Goal: Book appointment/travel/reservation

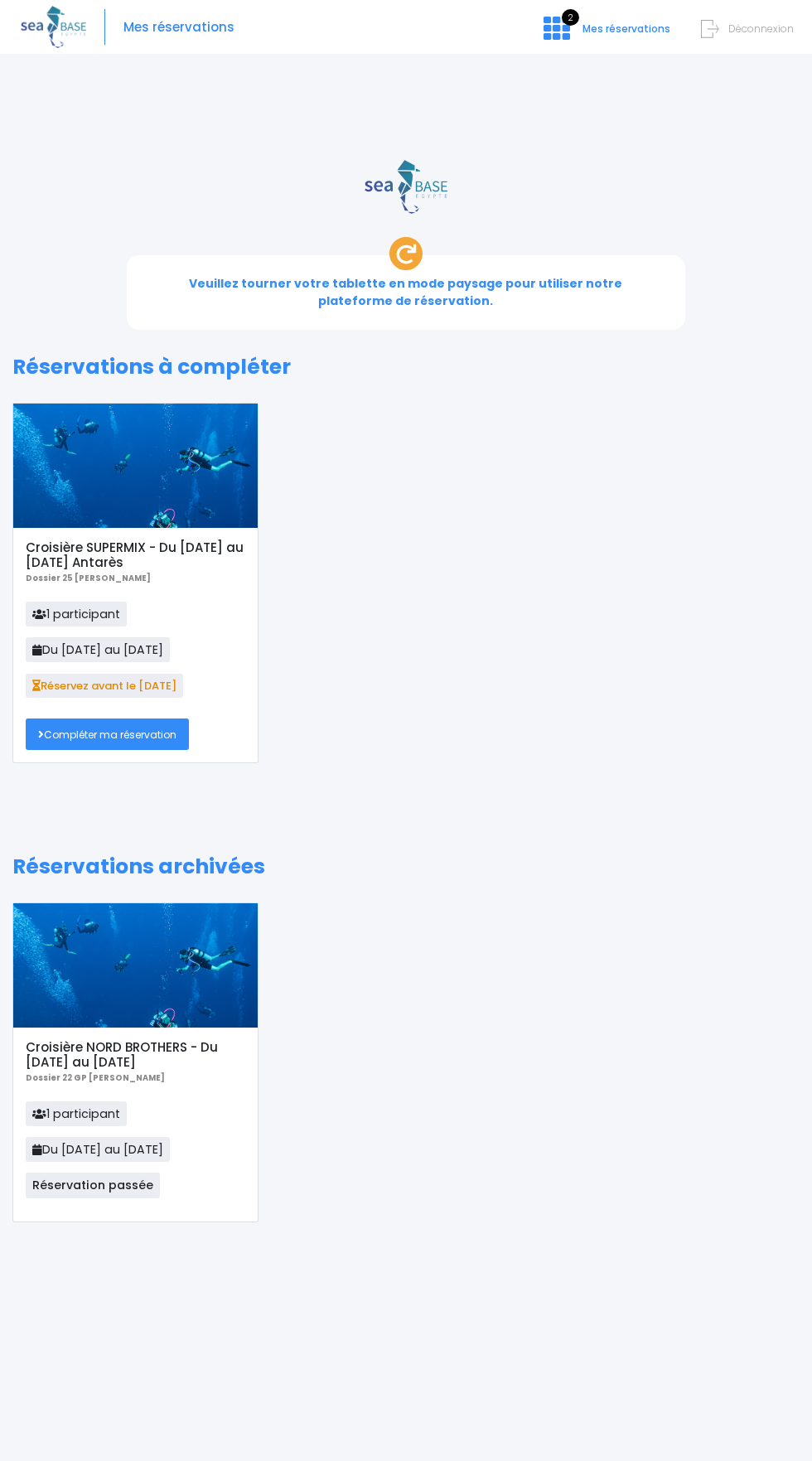
click at [144, 718] on link "Compléter ma réservation" at bounding box center [108, 733] width 164 height 30
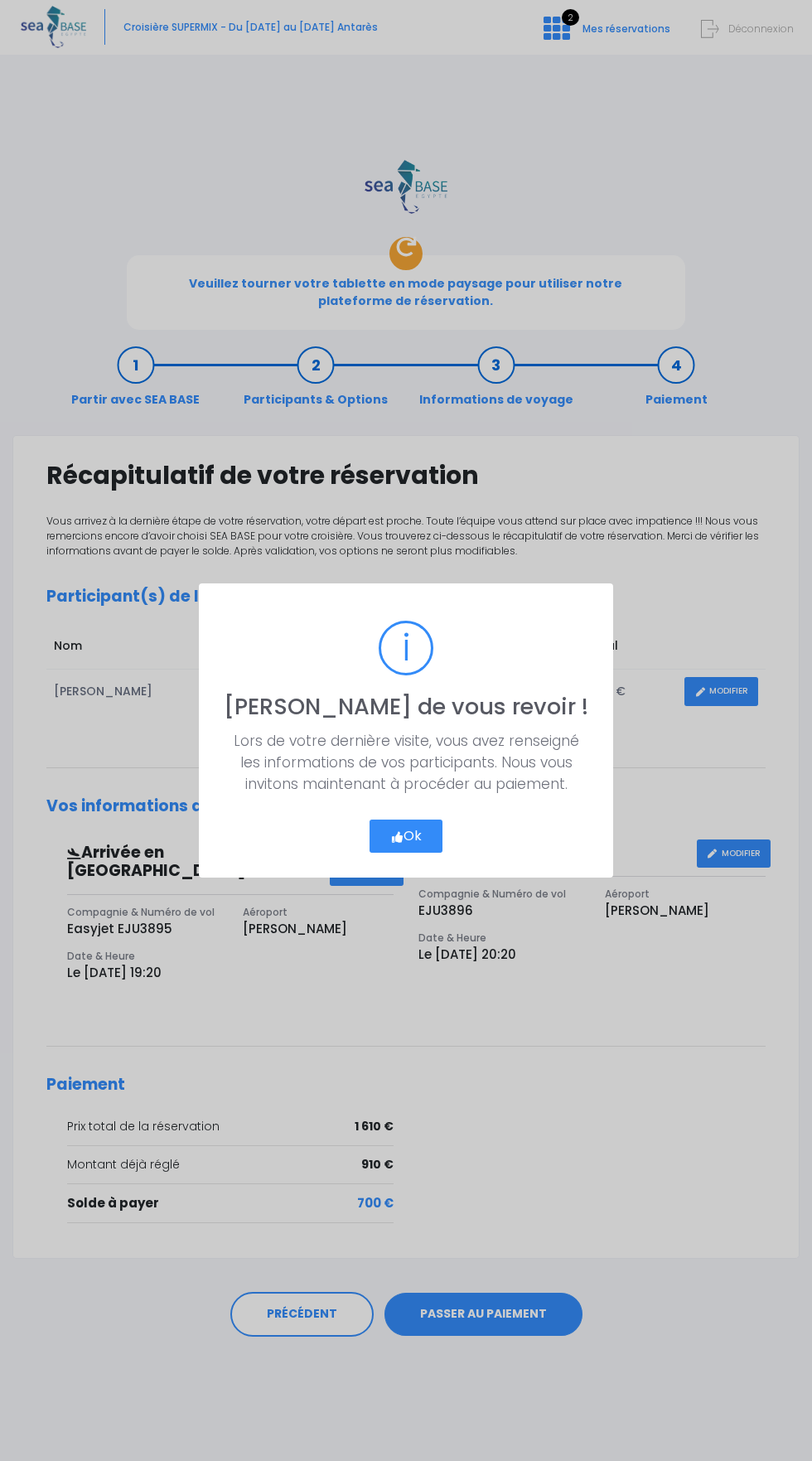
click at [395, 838] on icon "button" at bounding box center [397, 838] width 14 height 0
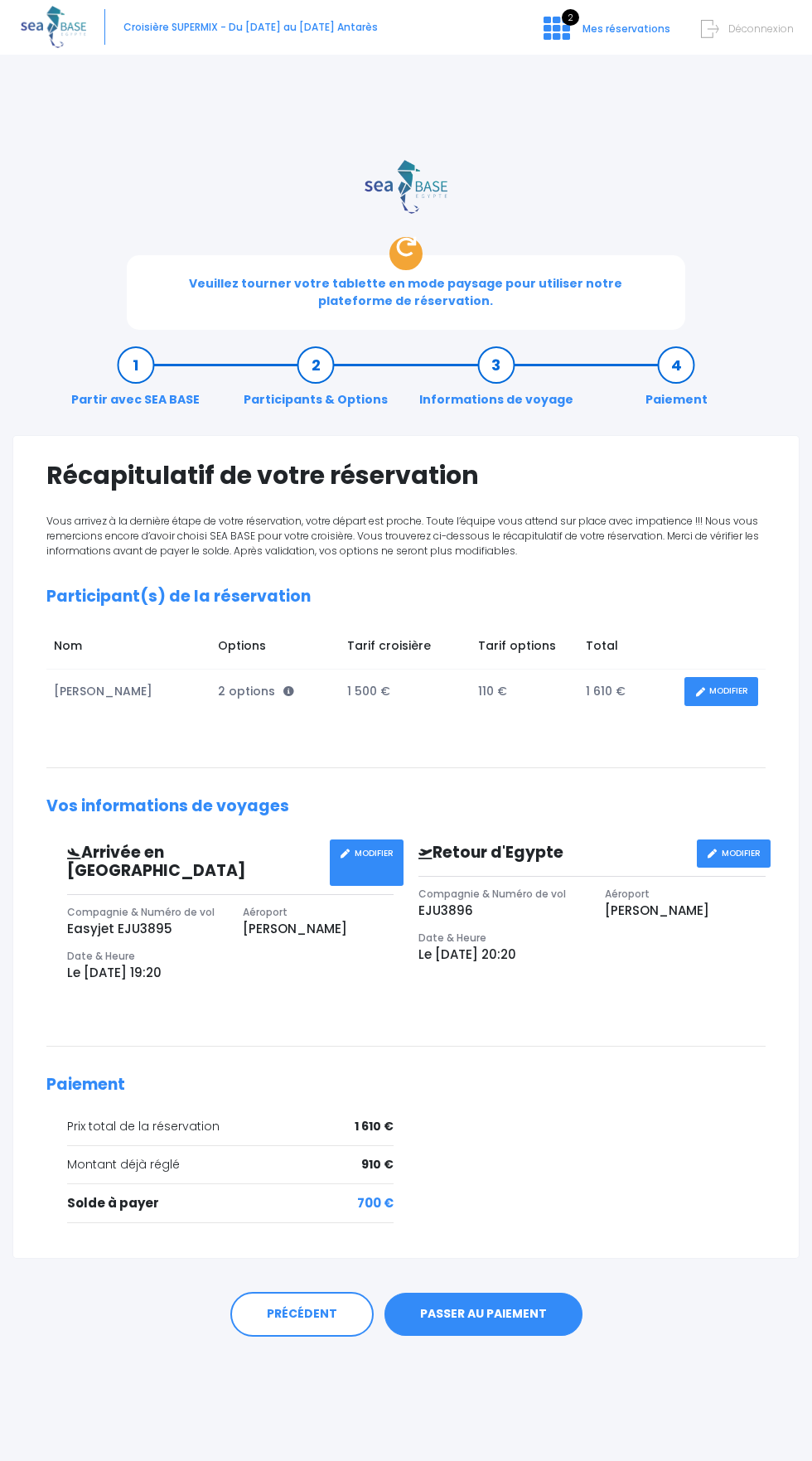
click at [494, 1293] on link "PASSER AU PAIEMENT" at bounding box center [484, 1315] width 198 height 44
click at [493, 1293] on link "PASSER AU PAIEMENT" at bounding box center [484, 1315] width 198 height 44
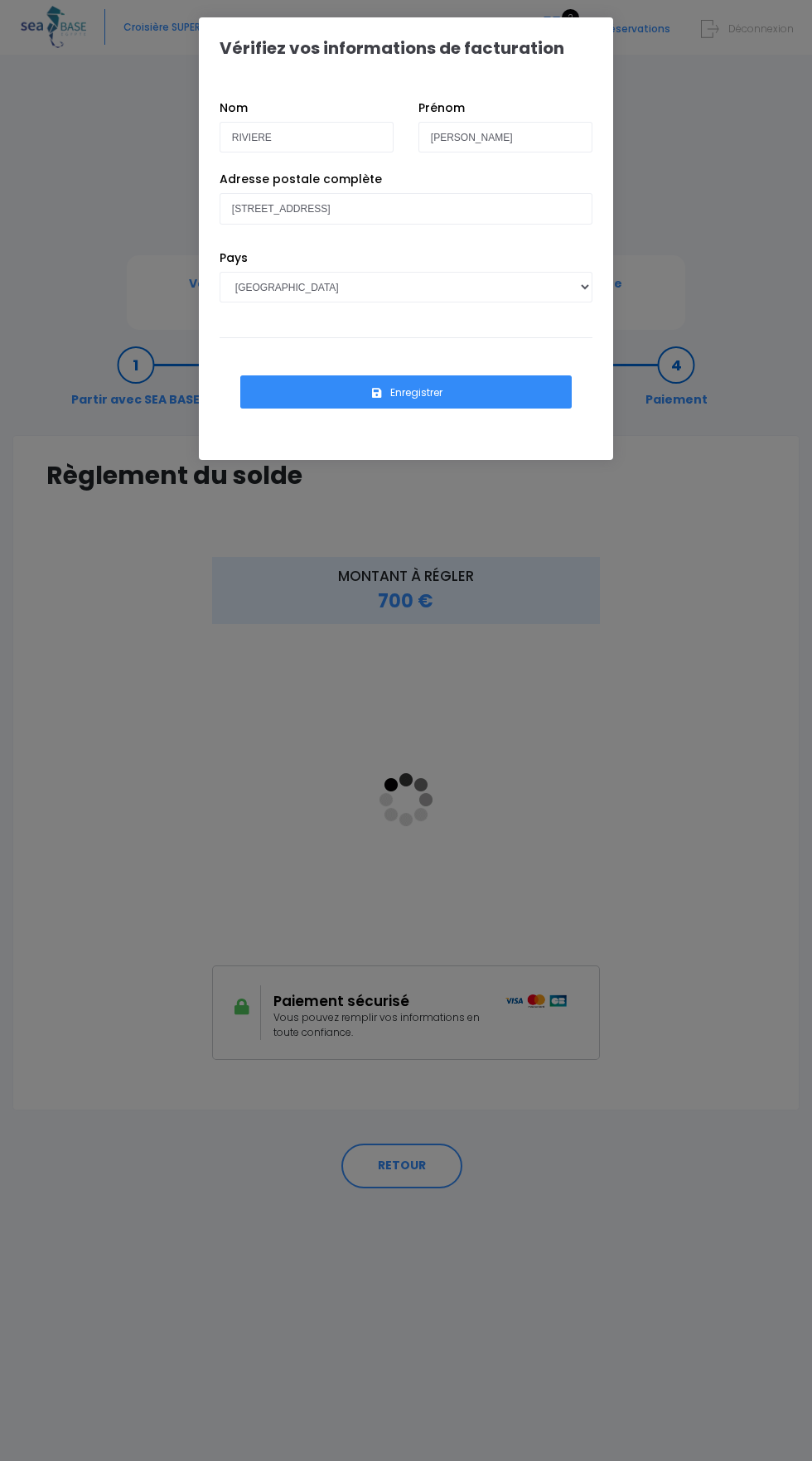
click at [713, 462] on div "Vérifiez vos informations de facturation Nom RIVIERE Prénom Hugues Pays AFGHANI…" at bounding box center [406, 730] width 812 height 1461
click at [547, 137] on input "[PERSON_NAME]" at bounding box center [506, 137] width 174 height 30
click at [406, 1161] on div "Vérifiez vos informations de facturation Nom RIVIERE Prénom Hugues Pays AFGHANI…" at bounding box center [406, 730] width 812 height 1461
click at [340, 287] on select "[GEOGRAPHIC_DATA] [GEOGRAPHIC_DATA], [GEOGRAPHIC_DATA] [GEOGRAPHIC_DATA] [GEOGR…" at bounding box center [406, 286] width 372 height 30
click at [219, 272] on select "[GEOGRAPHIC_DATA] [GEOGRAPHIC_DATA], [GEOGRAPHIC_DATA] [GEOGRAPHIC_DATA] [GEOGR…" at bounding box center [406, 286] width 372 height 30
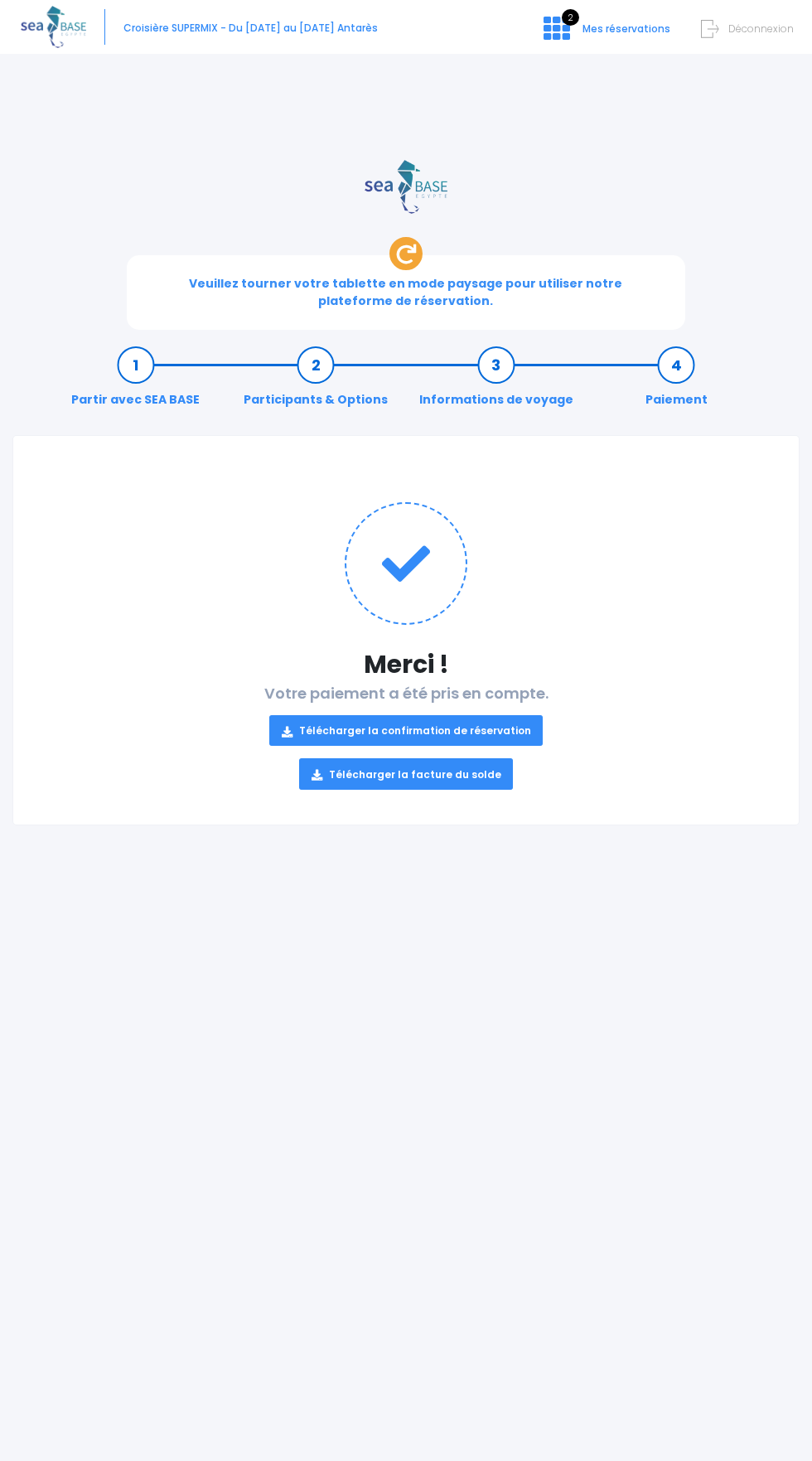
click at [428, 716] on link "Télécharger la confirmation de réservation" at bounding box center [406, 730] width 274 height 30
